Goal: Check status

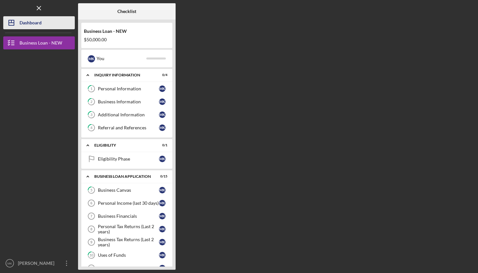
click at [27, 18] on div "Dashboard" at bounding box center [30, 23] width 22 height 15
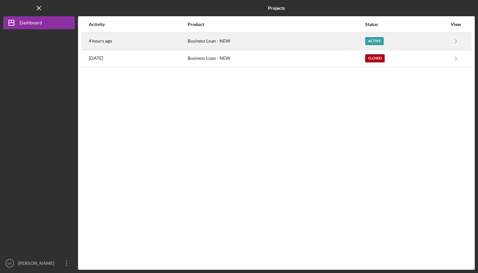
click at [378, 42] on div "Active" at bounding box center [374, 41] width 19 height 8
